Goal: Check status: Check status

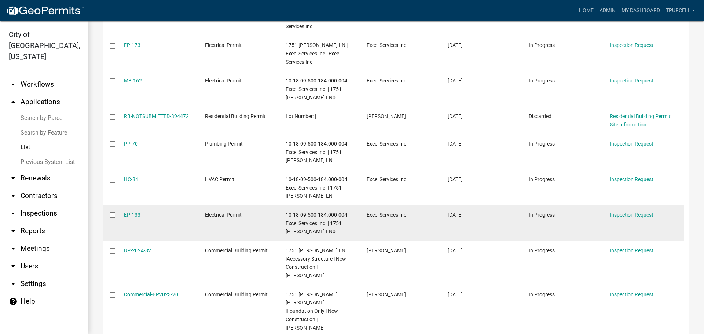
scroll to position [219, 0]
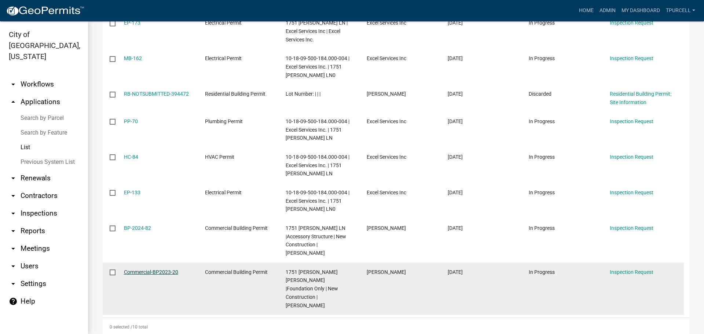
click at [148, 273] on link "Commercial-BP2023-20" at bounding box center [151, 272] width 54 height 6
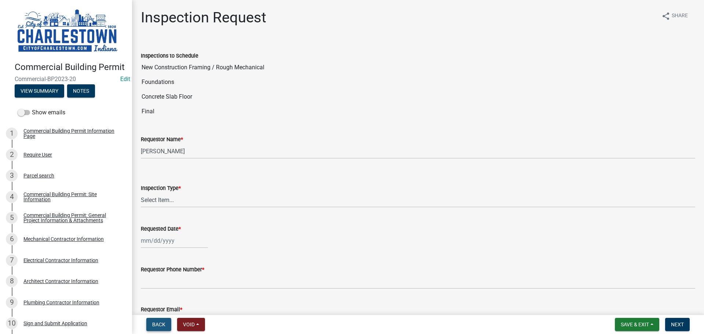
click at [151, 326] on button "Back" at bounding box center [158, 324] width 25 height 13
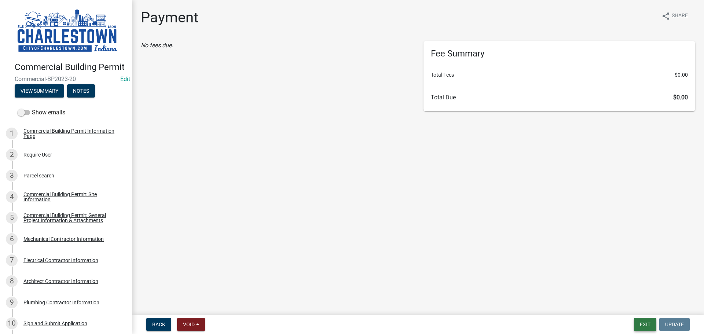
click at [642, 326] on button "Exit" at bounding box center [645, 324] width 22 height 13
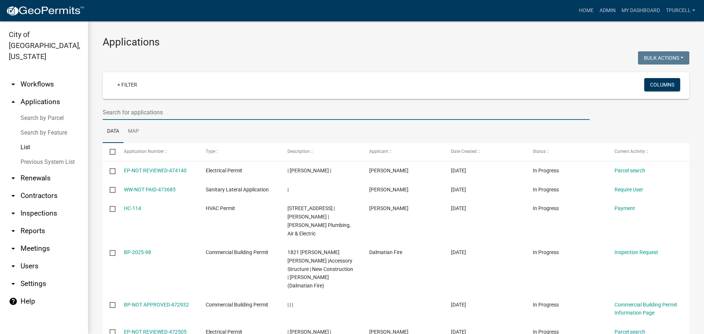
click at [146, 111] on input "text" at bounding box center [346, 112] width 487 height 15
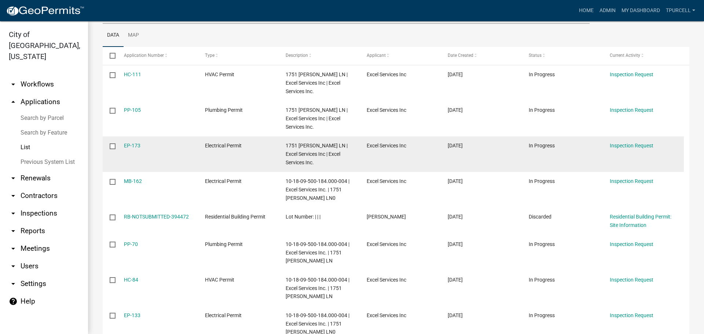
scroll to position [72, 0]
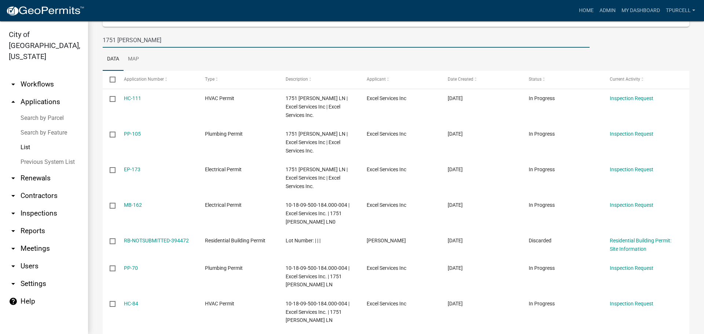
drag, startPoint x: 116, startPoint y: 40, endPoint x: 135, endPoint y: 29, distance: 22.2
click at [117, 40] on input "1751 [PERSON_NAME]" at bounding box center [346, 40] width 487 height 15
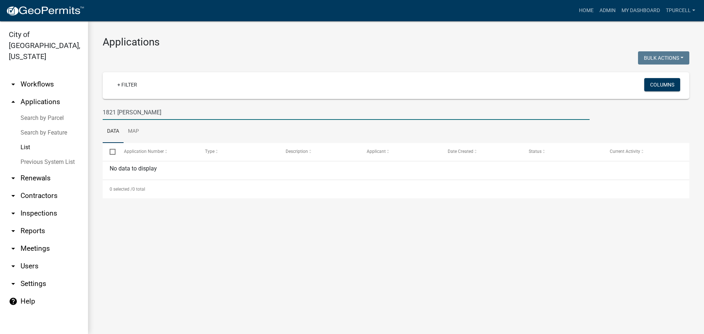
scroll to position [0, 0]
click at [25, 140] on link "List" at bounding box center [44, 147] width 88 height 15
click at [164, 112] on input "1821 [PERSON_NAME]" at bounding box center [346, 112] width 487 height 15
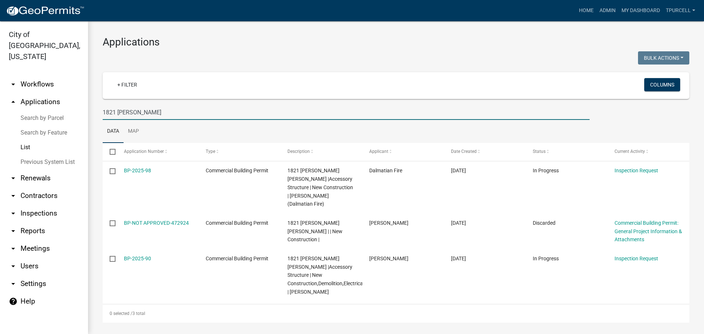
drag, startPoint x: 115, startPoint y: 111, endPoint x: 119, endPoint y: 113, distance: 4.4
click at [115, 111] on input "1821 [PERSON_NAME]" at bounding box center [346, 112] width 487 height 15
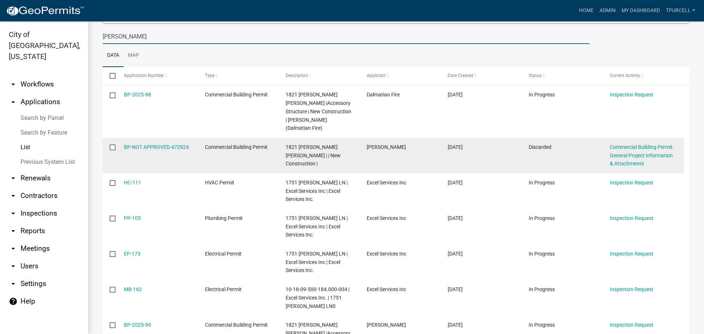
scroll to position [75, 0]
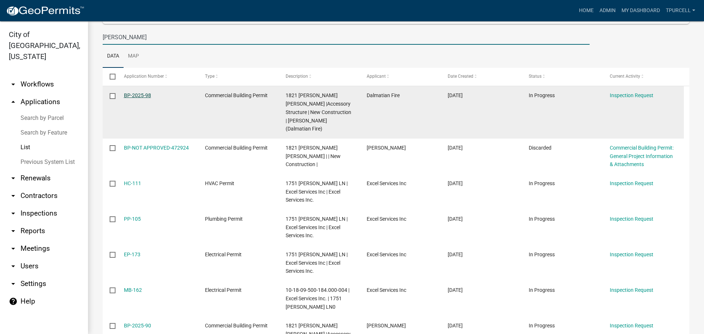
type input "[PERSON_NAME]"
click at [138, 97] on link "BP-2025-98" at bounding box center [137, 95] width 27 height 6
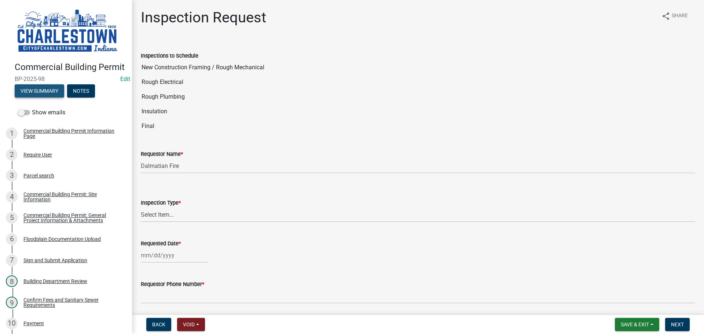
click at [46, 98] on button "View Summary" at bounding box center [40, 90] width 50 height 13
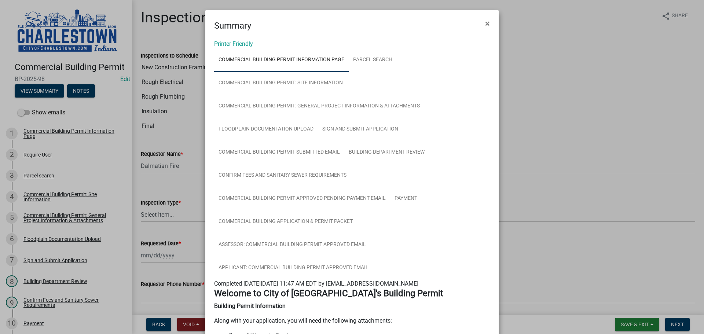
click at [38, 181] on ngb-modal-window "Summary × Printer Friendly Commercial Building Permit Information Page Parcel s…" at bounding box center [352, 167] width 704 height 334
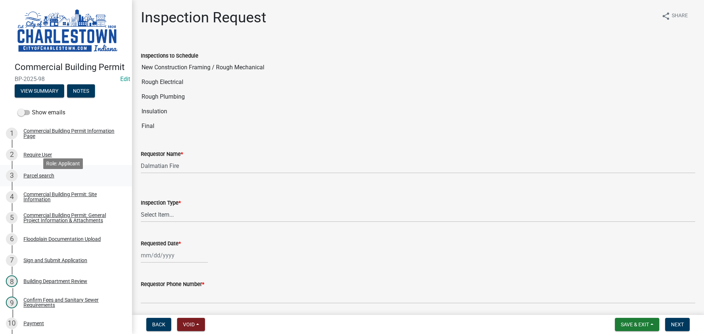
click at [42, 178] on div "Parcel search" at bounding box center [38, 175] width 31 height 5
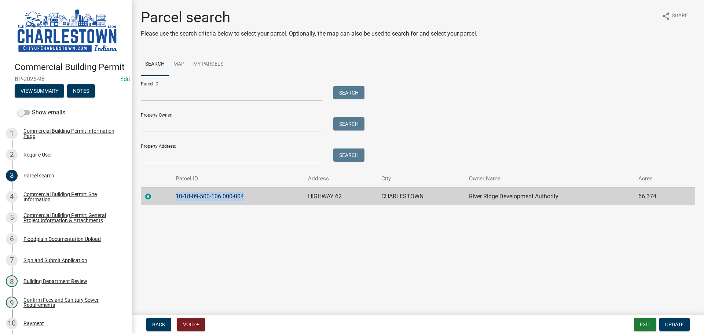
drag, startPoint x: 176, startPoint y: 196, endPoint x: 248, endPoint y: 195, distance: 72.3
click at [248, 195] on td "10-18-09-500-106.000-004" at bounding box center [237, 196] width 133 height 18
copy td "10-18-09-500-106.000-004"
click at [647, 324] on button "Exit" at bounding box center [645, 324] width 22 height 13
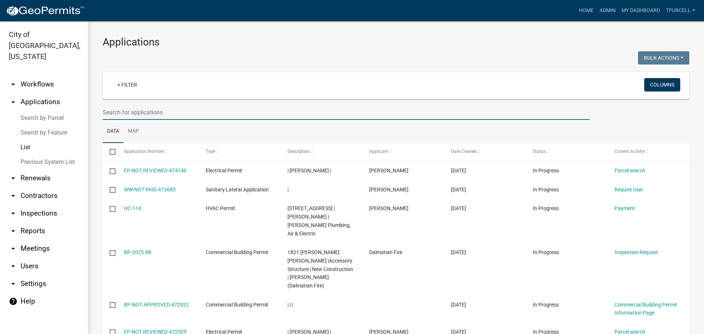
click at [150, 113] on input "text" at bounding box center [346, 112] width 487 height 15
paste input "10-18-09-500-106.000-004"
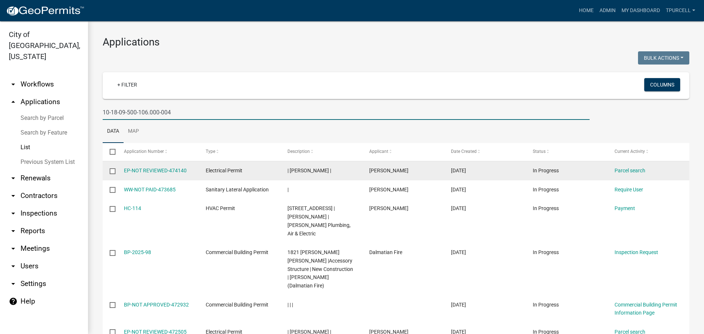
type input "10-18-09-500-106.000-004"
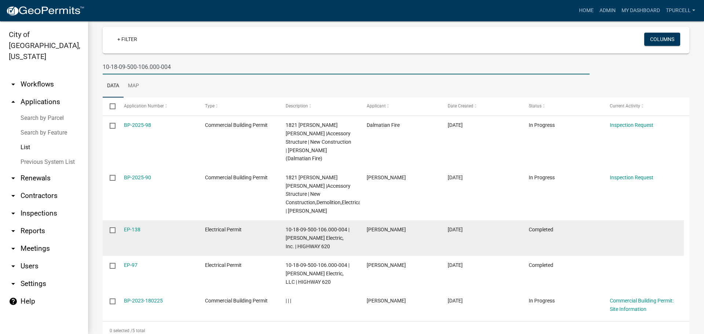
scroll to position [50, 0]
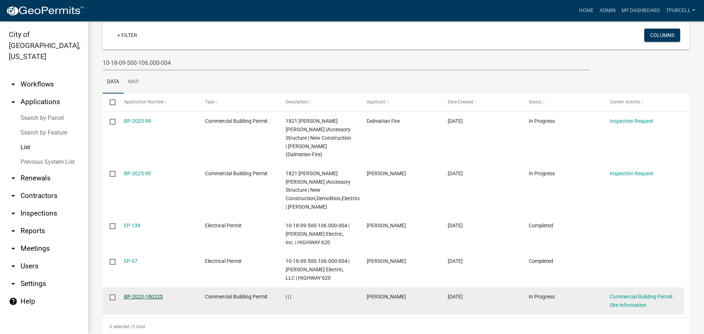
click at [154, 294] on link "BP-2023-180225" at bounding box center [143, 297] width 39 height 6
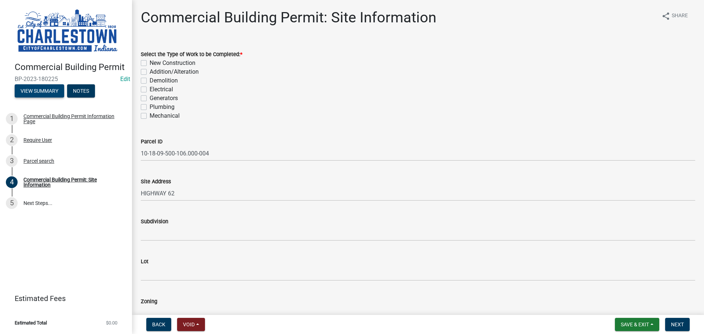
click at [54, 91] on button "View Summary" at bounding box center [40, 90] width 50 height 13
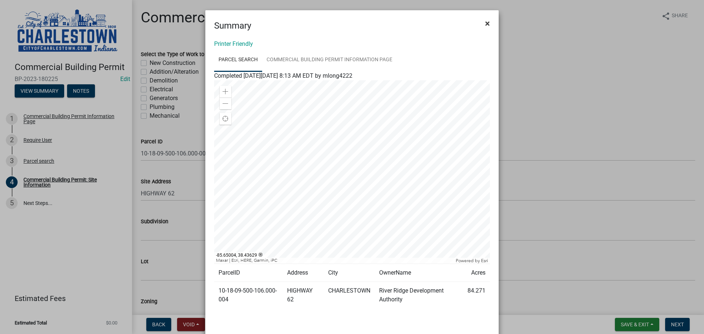
click at [485, 23] on span "×" at bounding box center [487, 23] width 5 height 10
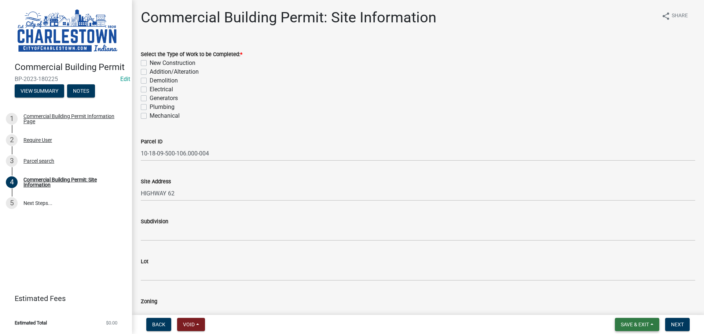
click at [631, 326] on span "Save & Exit" at bounding box center [635, 325] width 28 height 6
click at [624, 307] on button "Save & Exit" at bounding box center [630, 306] width 59 height 18
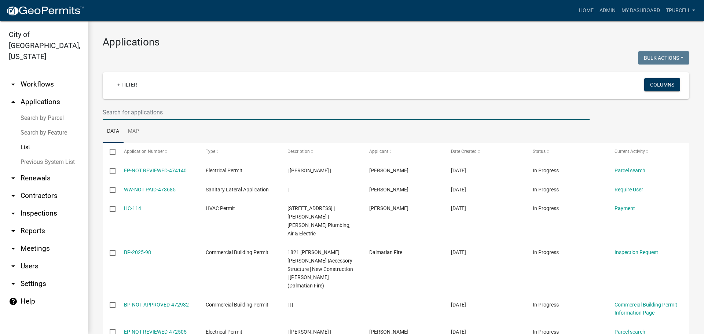
click at [162, 113] on input "text" at bounding box center [346, 112] width 487 height 15
click at [602, 9] on link "Admin" at bounding box center [608, 11] width 22 height 14
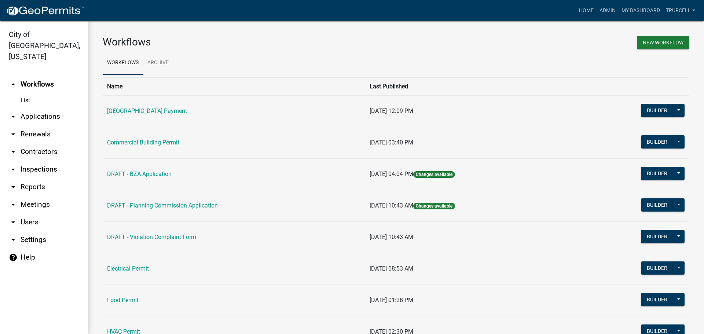
click at [45, 108] on link "arrow_drop_down Applications" at bounding box center [44, 117] width 88 height 18
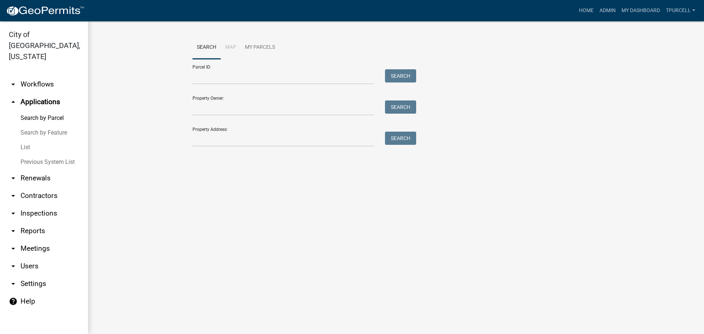
click at [25, 140] on link "List" at bounding box center [44, 147] width 88 height 15
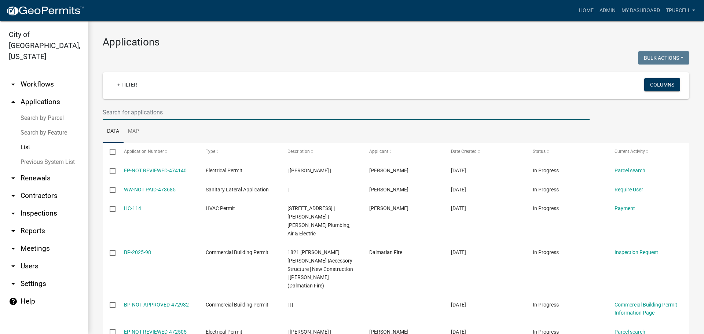
paste input "10-18-09-500-106.000-004"
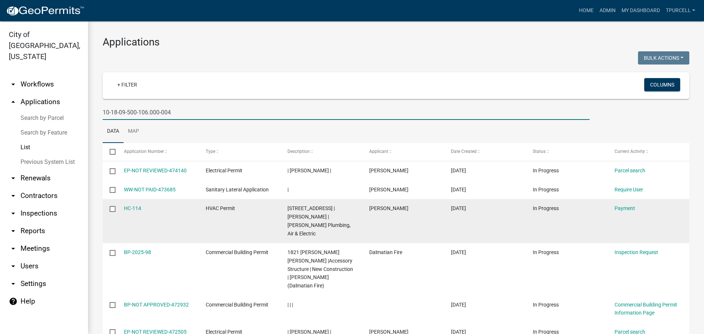
type input "10-18-09-500-106.000-004"
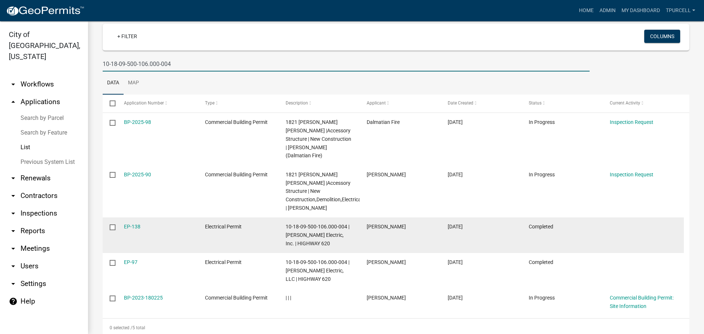
scroll to position [50, 0]
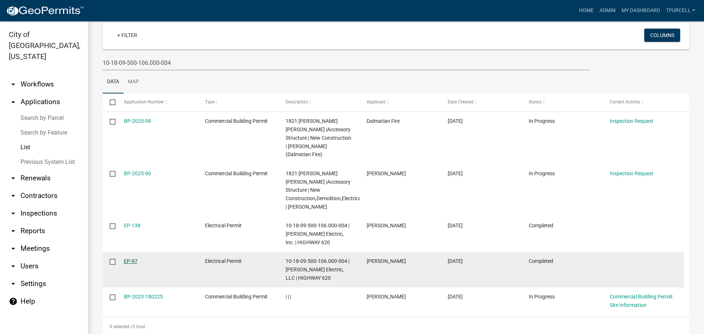
click at [131, 258] on link "EP-97" at bounding box center [131, 261] width 14 height 6
click at [131, 245] on body "Internet Explorer does NOT work with GeoPermits. Get a new browser for more sec…" at bounding box center [352, 167] width 704 height 334
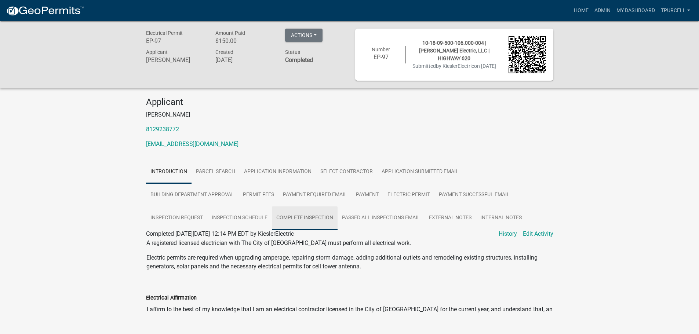
click at [295, 218] on link "Complete Inspection" at bounding box center [305, 218] width 66 height 23
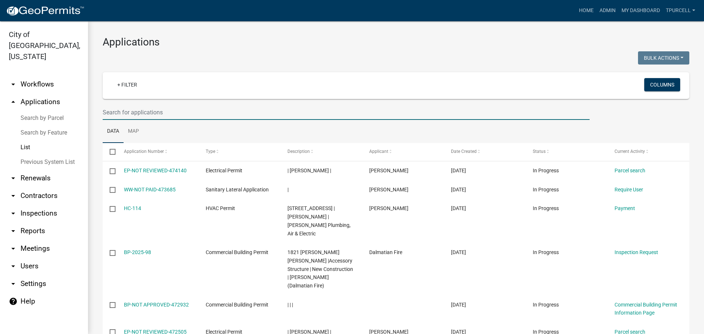
click at [201, 114] on input "text" at bounding box center [346, 112] width 487 height 15
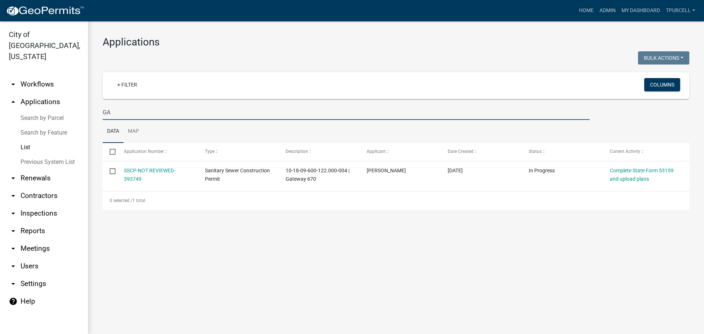
type input "G"
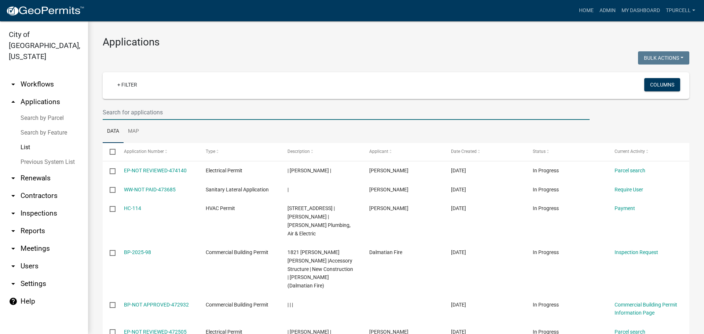
click at [185, 112] on input "text" at bounding box center [346, 112] width 487 height 15
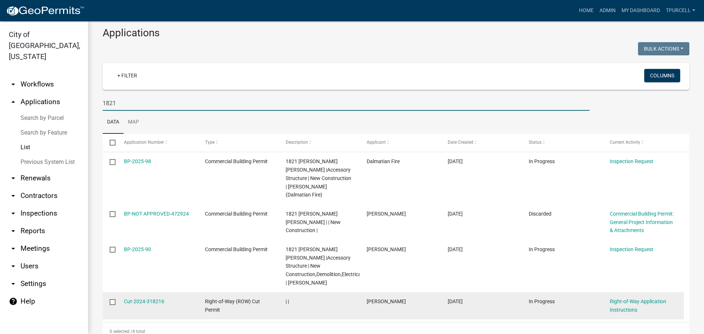
scroll to position [14, 0]
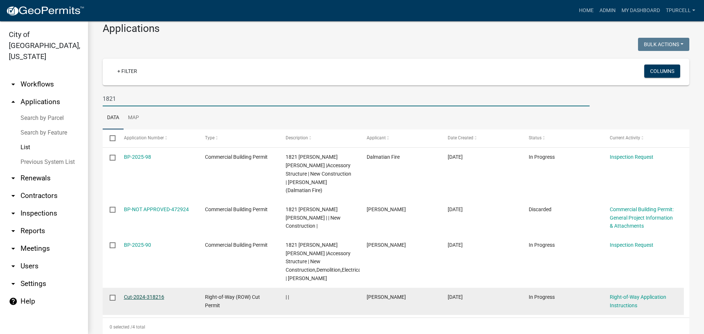
type input "1821"
click at [154, 294] on link "Cut-2024-318216" at bounding box center [144, 297] width 40 height 6
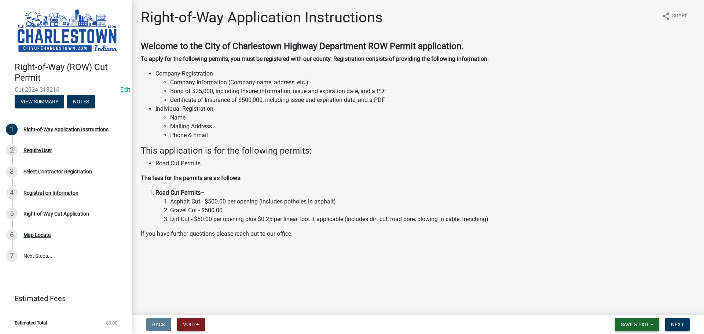
click at [637, 325] on span "Save & Exit" at bounding box center [635, 325] width 28 height 6
click at [621, 306] on button "Save & Exit" at bounding box center [630, 306] width 59 height 18
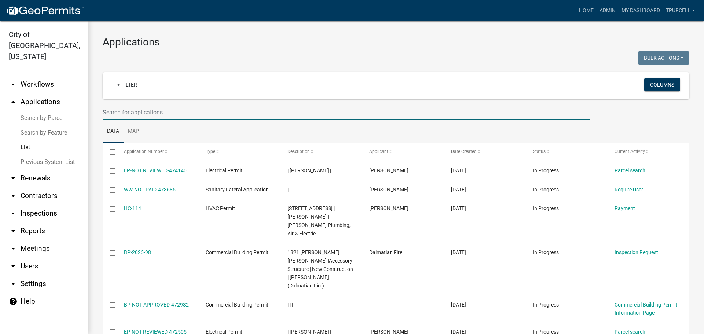
click at [151, 114] on input "text" at bounding box center [346, 112] width 487 height 15
